Goal: Find contact information: Find contact information

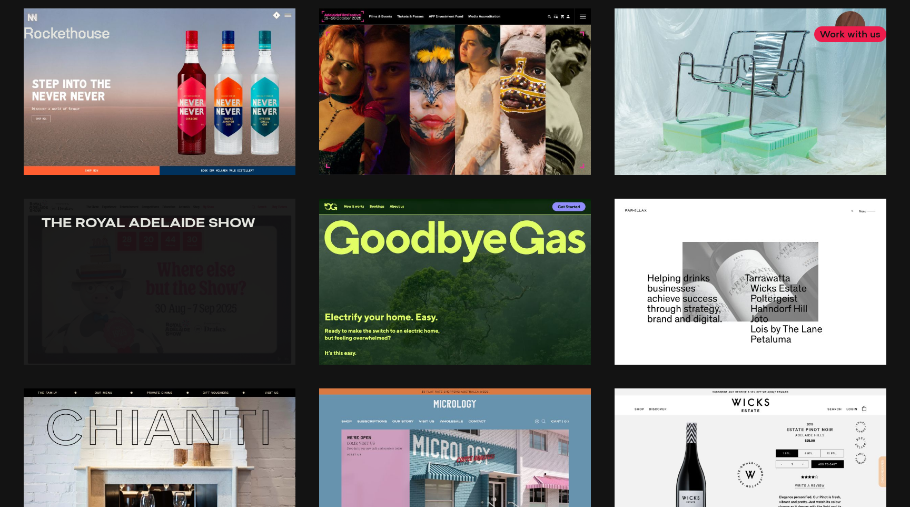
scroll to position [22, 0]
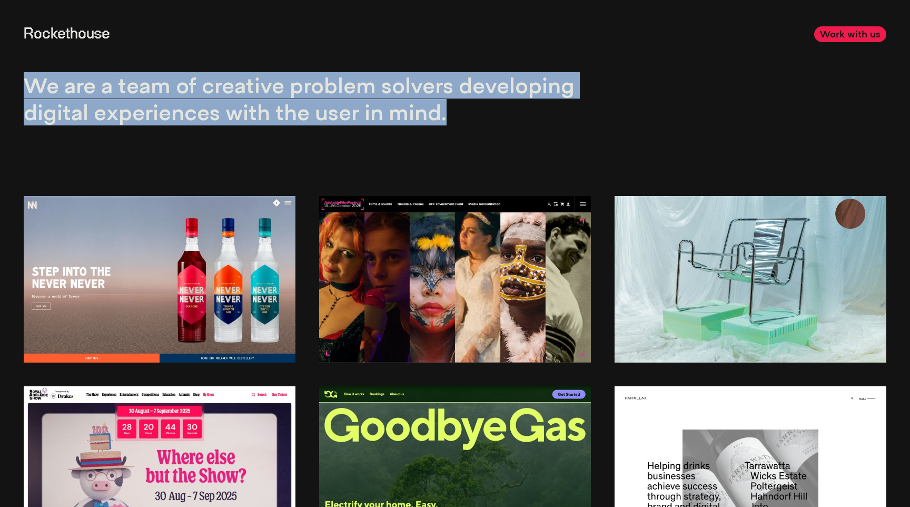
drag, startPoint x: 28, startPoint y: 86, endPoint x: 499, endPoint y: 114, distance: 472.2
click at [499, 114] on p "We are a team of creative problem solvers developing digital experiences with t…" at bounding box center [307, 98] width 566 height 53
drag, startPoint x: 506, startPoint y: 114, endPoint x: 24, endPoint y: 83, distance: 483.5
click at [24, 83] on p "We are a team of creative problem solvers developing digital experiences with t…" at bounding box center [307, 98] width 566 height 53
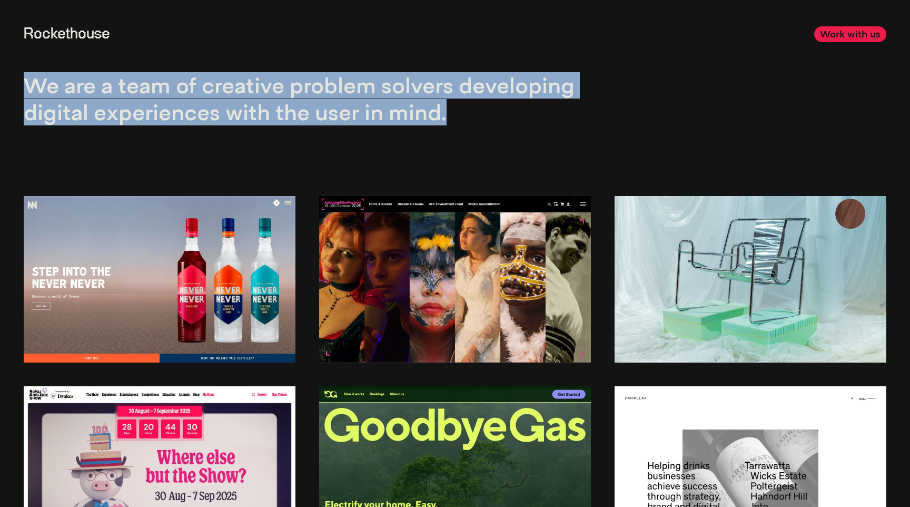
click at [24, 83] on p "We are a team of creative problem solvers developing digital experiences with t…" at bounding box center [307, 98] width 566 height 53
drag, startPoint x: 25, startPoint y: 81, endPoint x: 511, endPoint y: 111, distance: 487.0
click at [511, 110] on p "We are a team of creative problem solvers developing digital experiences with t…" at bounding box center [307, 98] width 566 height 53
click at [511, 111] on p "We are a team of creative problem solvers developing digital experiences with t…" at bounding box center [307, 98] width 566 height 53
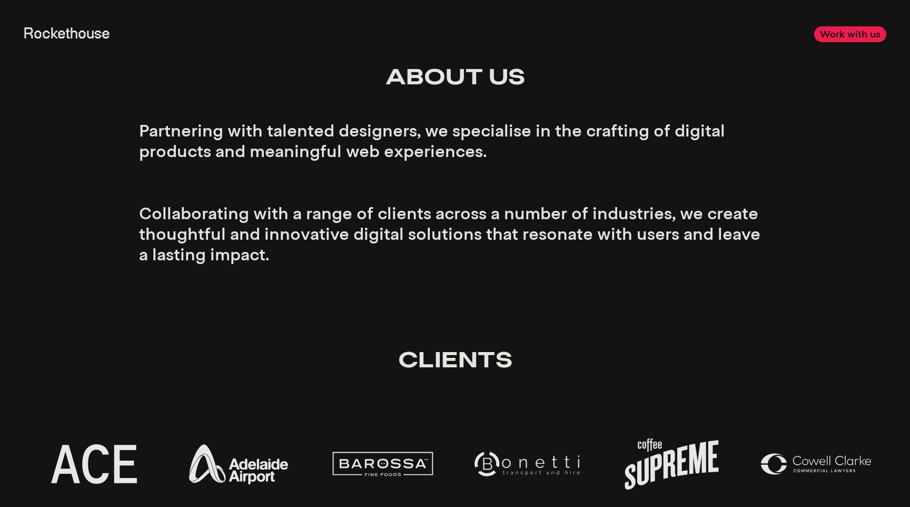
scroll to position [3291, 0]
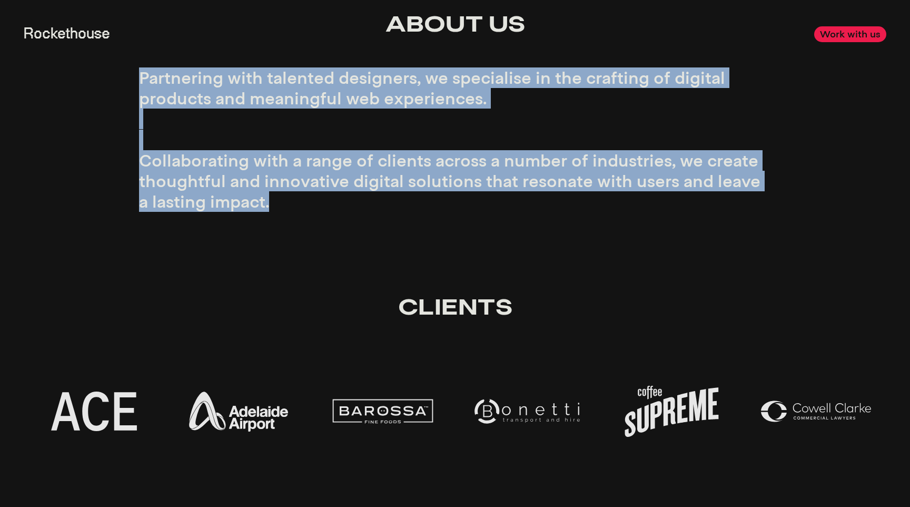
drag, startPoint x: 142, startPoint y: 75, endPoint x: 303, endPoint y: 215, distance: 213.9
click at [303, 215] on div "About Us Partnering with talented designers, we specialise in the crafting of d…" at bounding box center [455, 106] width 632 height 236
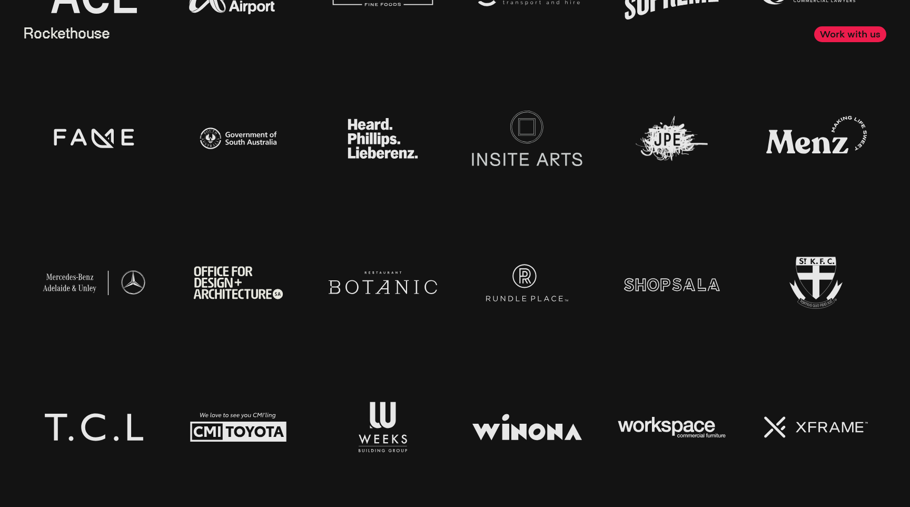
scroll to position [3694, 0]
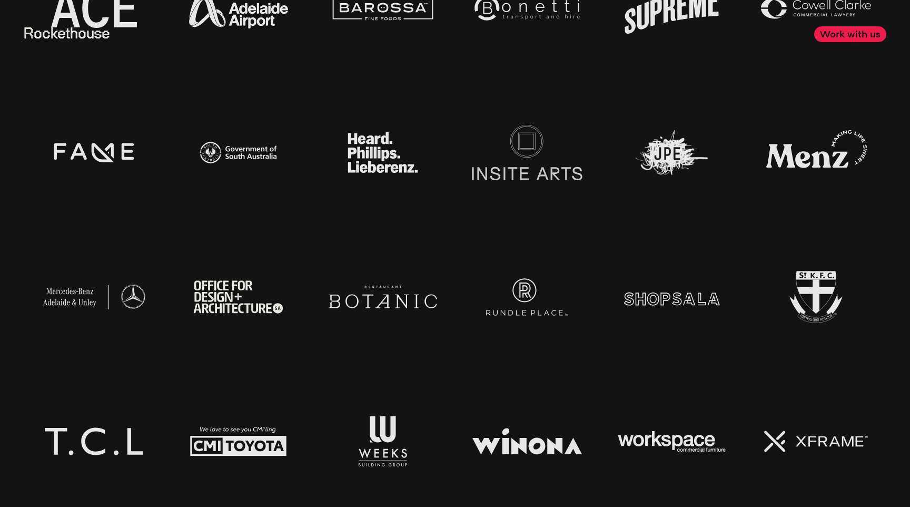
click at [107, 146] on img at bounding box center [94, 152] width 121 height 121
click at [106, 151] on img at bounding box center [94, 152] width 121 height 121
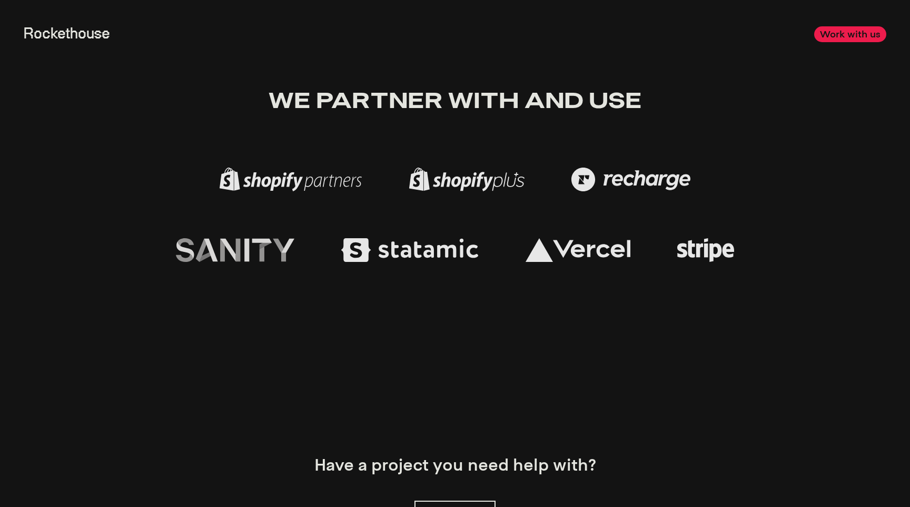
scroll to position [4532, 0]
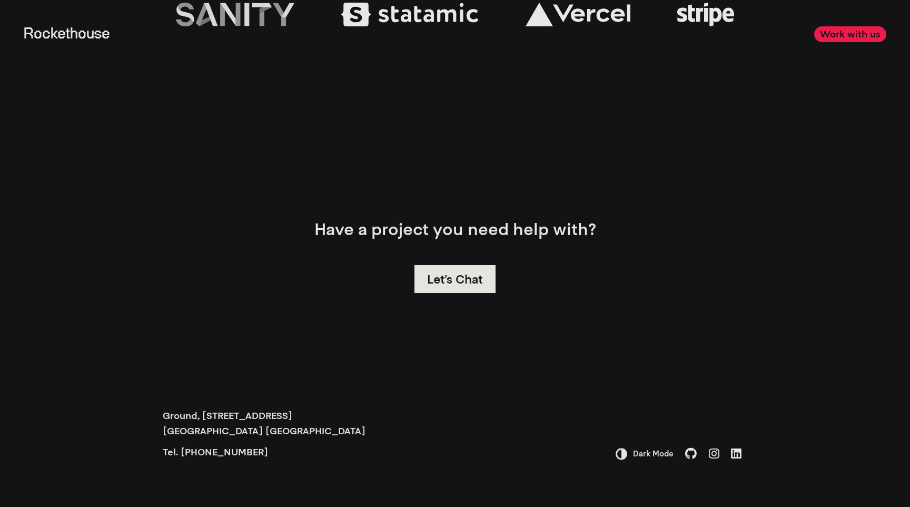
click at [465, 289] on link "Let's Chat" at bounding box center [455, 279] width 82 height 28
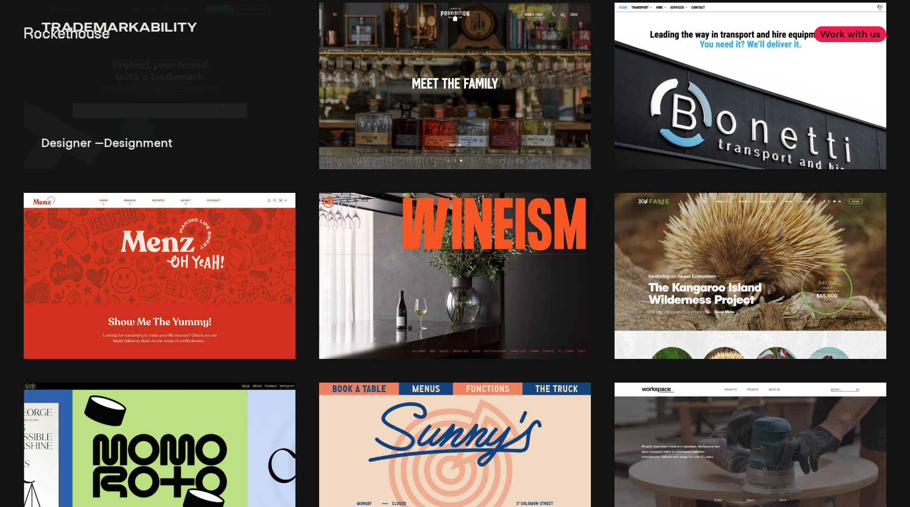
scroll to position [1345, 0]
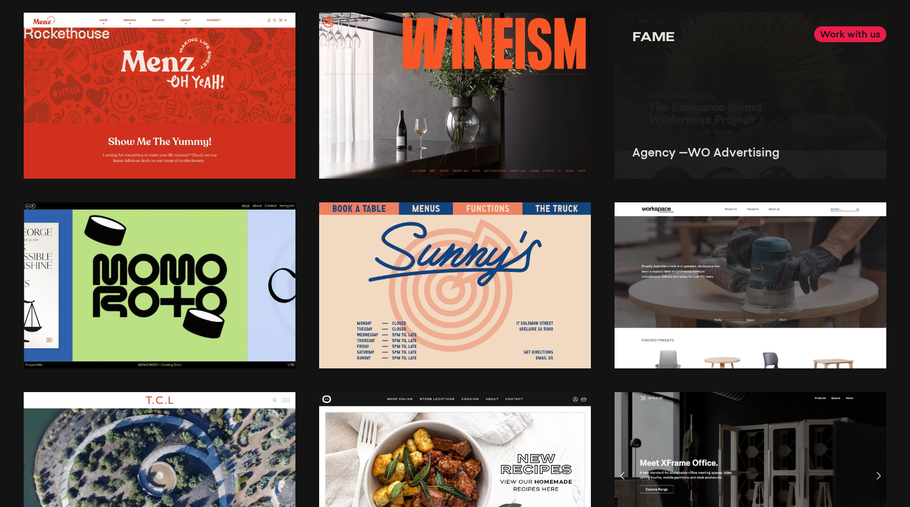
click at [744, 125] on img at bounding box center [751, 96] width 272 height 166
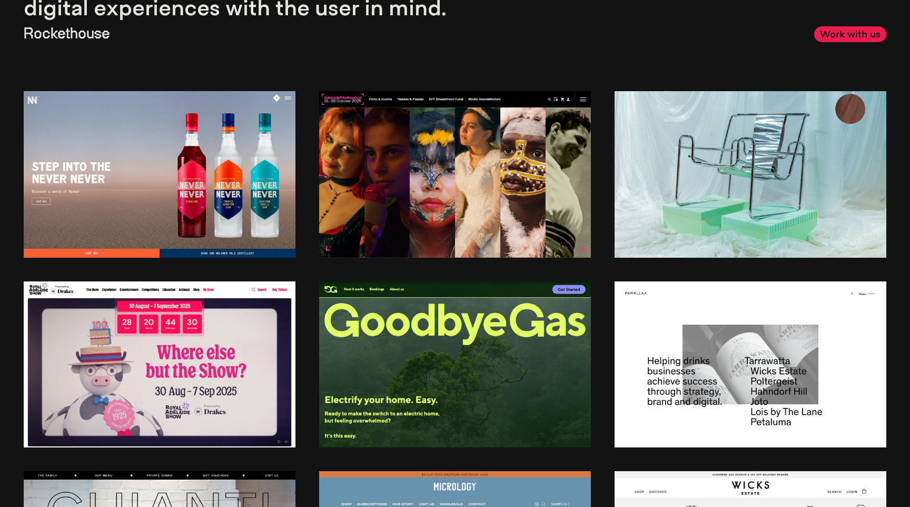
scroll to position [27, 0]
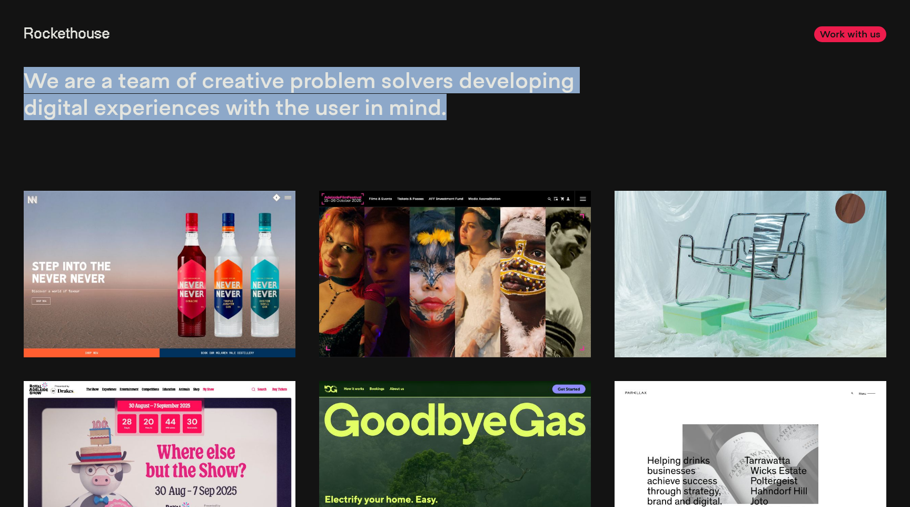
drag, startPoint x: 29, startPoint y: 80, endPoint x: 496, endPoint y: 133, distance: 469.6
click at [496, 133] on div "We are a team of creative problem solvers developing digital experiences with t…" at bounding box center [307, 69] width 566 height 147
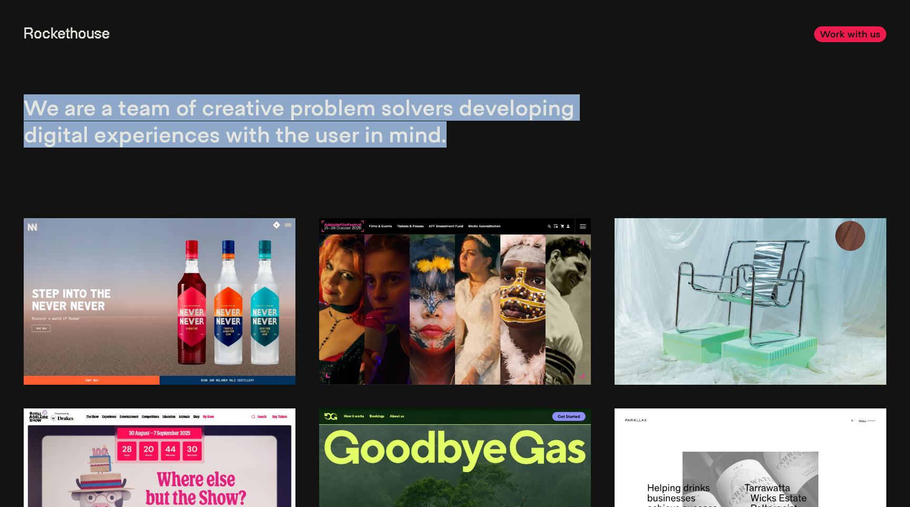
click at [506, 144] on p "We are a team of creative problem solvers developing digital experiences with t…" at bounding box center [307, 120] width 566 height 53
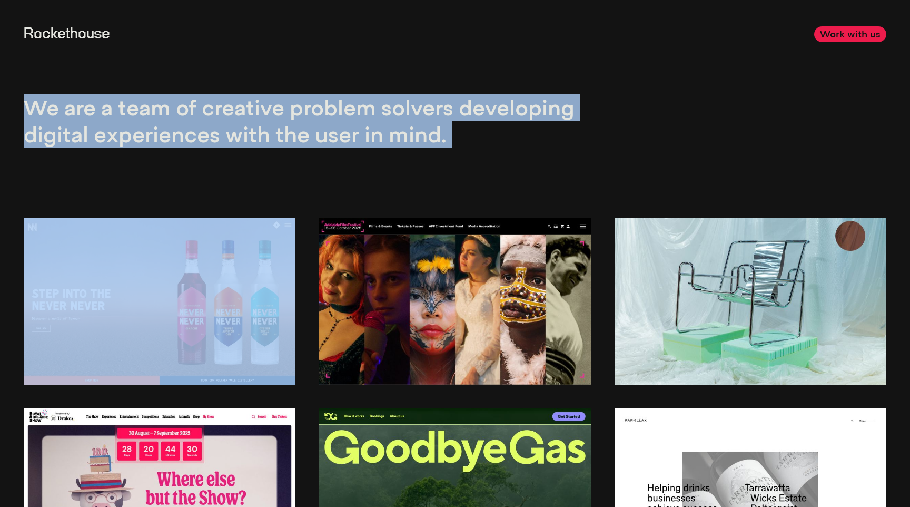
drag, startPoint x: 506, startPoint y: 144, endPoint x: 35, endPoint y: 101, distance: 472.8
click at [35, 101] on p "We are a team of creative problem solvers developing digital experiences with t…" at bounding box center [307, 120] width 566 height 53
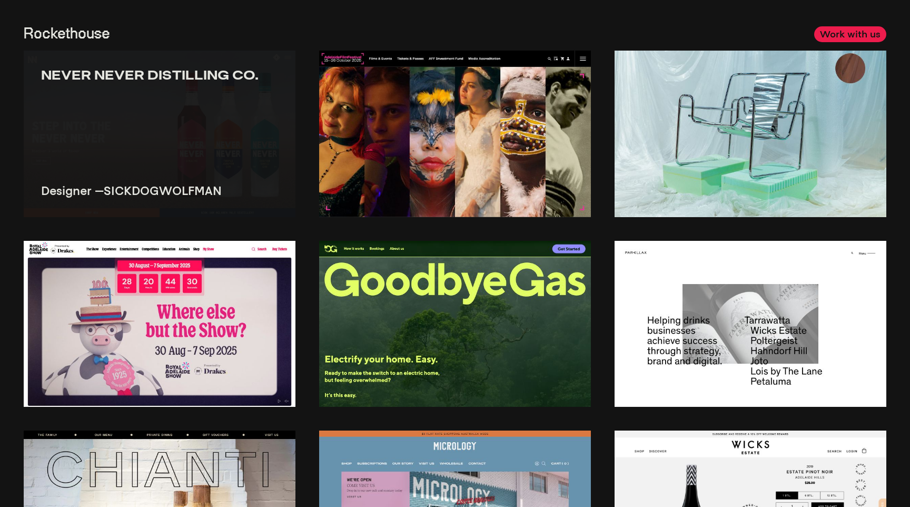
scroll to position [168, 0]
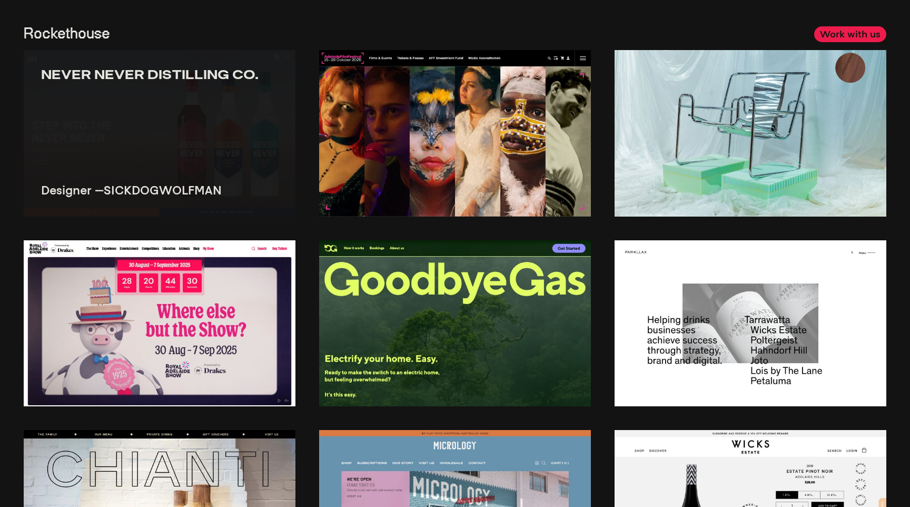
click at [116, 322] on img at bounding box center [160, 323] width 272 height 166
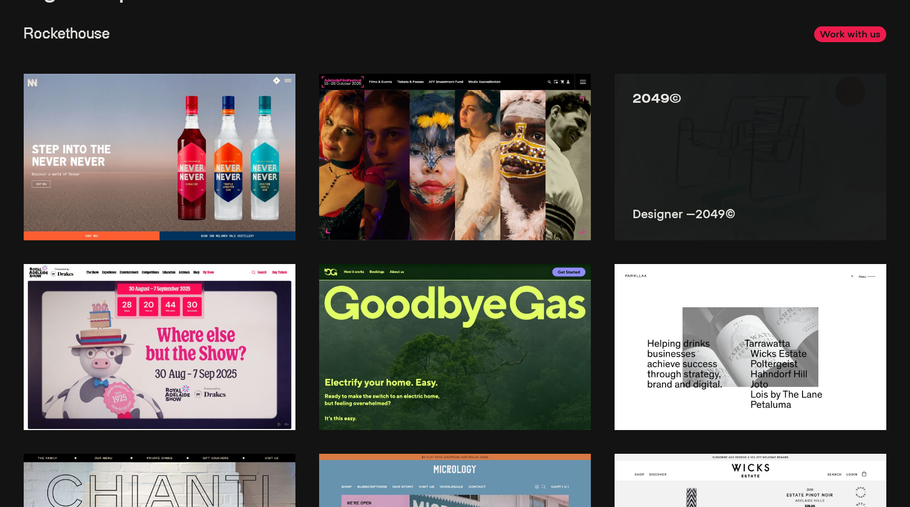
scroll to position [179, 0]
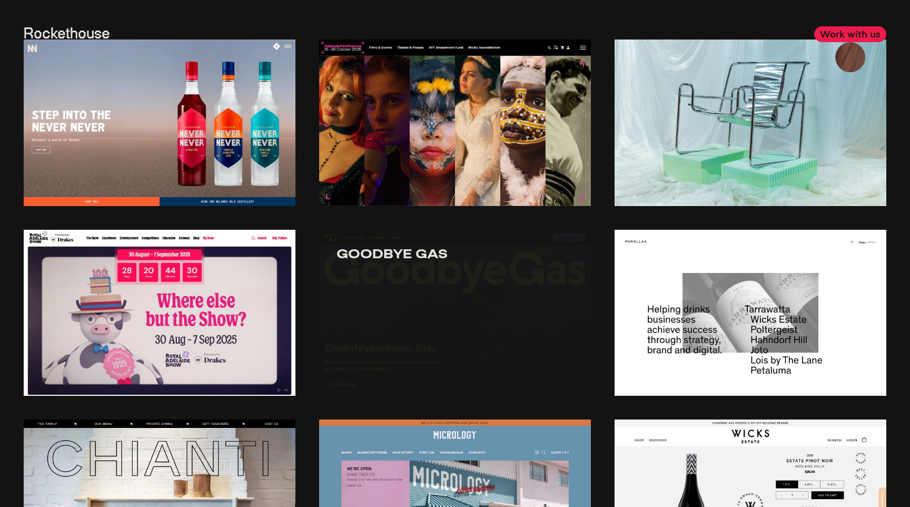
click at [471, 280] on img at bounding box center [455, 313] width 272 height 166
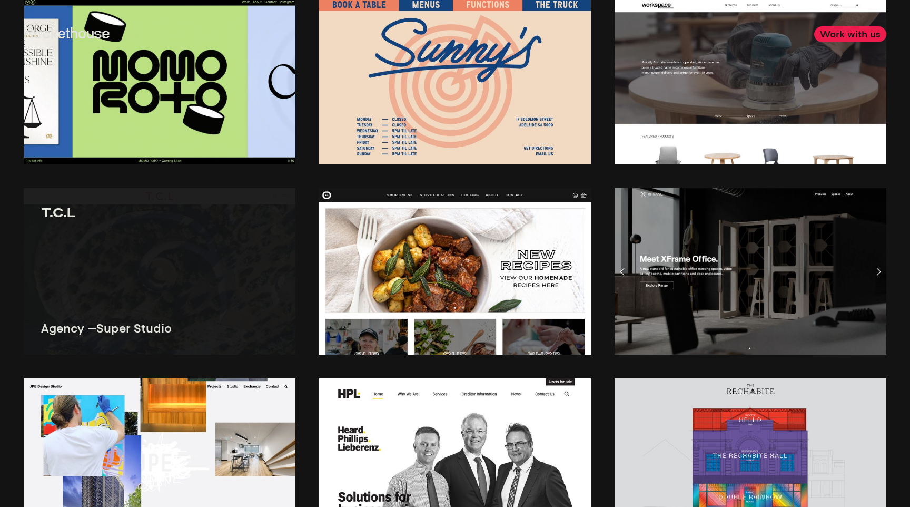
scroll to position [1547, 0]
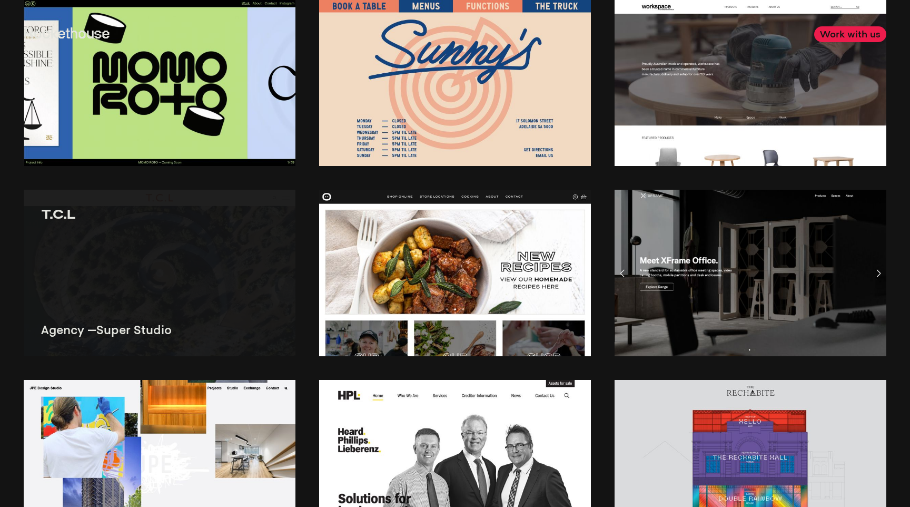
click at [167, 262] on img at bounding box center [160, 273] width 272 height 166
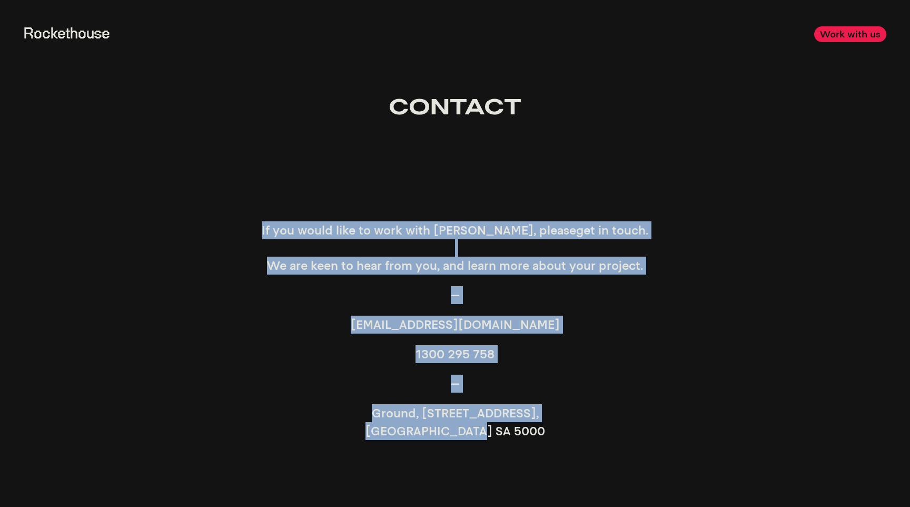
drag, startPoint x: 258, startPoint y: 229, endPoint x: 704, endPoint y: 448, distance: 496.7
click at [704, 448] on div "If you would like to work with Rockethouse, please get in touch . We are keen t…" at bounding box center [455, 336] width 863 height 230
click at [716, 400] on div "If you would like to work with Rockethouse, please get in touch . We are keen t…" at bounding box center [455, 330] width 863 height 218
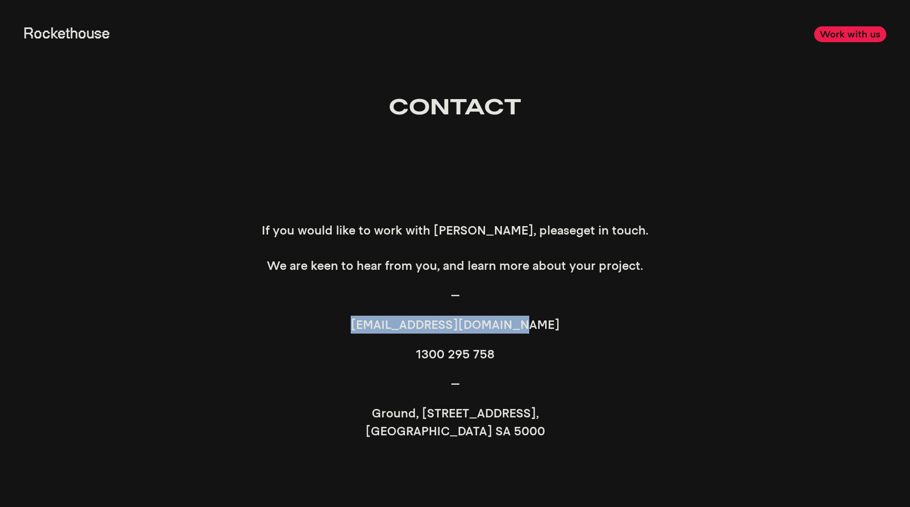
drag, startPoint x: 572, startPoint y: 325, endPoint x: 362, endPoint y: 325, distance: 210.1
click at [362, 325] on p "hello@rockethouse.com.au" at bounding box center [455, 324] width 474 height 18
copy link "hello@rockethouse.com.au"
